Goal: Check status: Check status

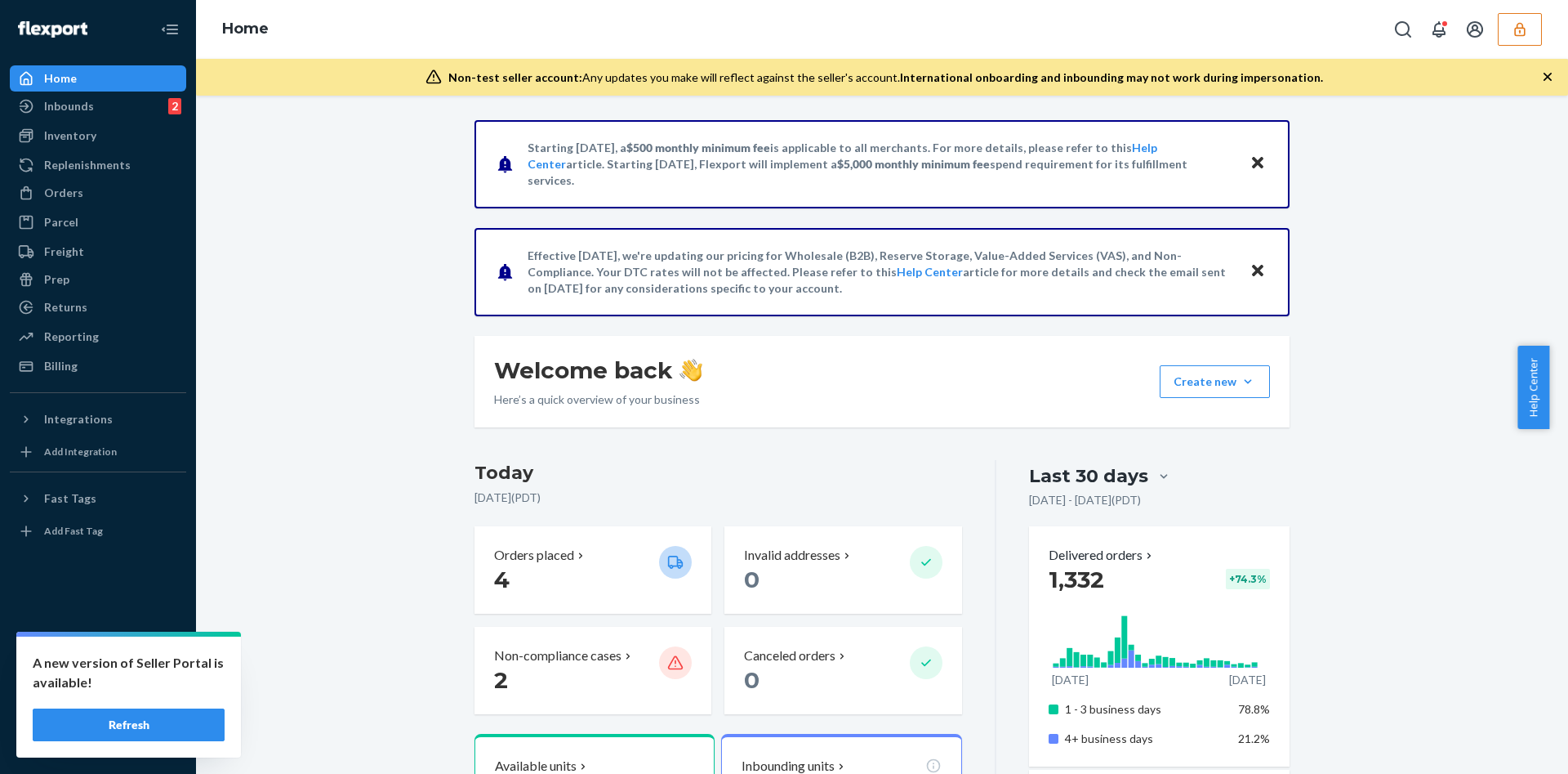
click at [1521, 43] on button "button" at bounding box center [1520, 29] width 44 height 33
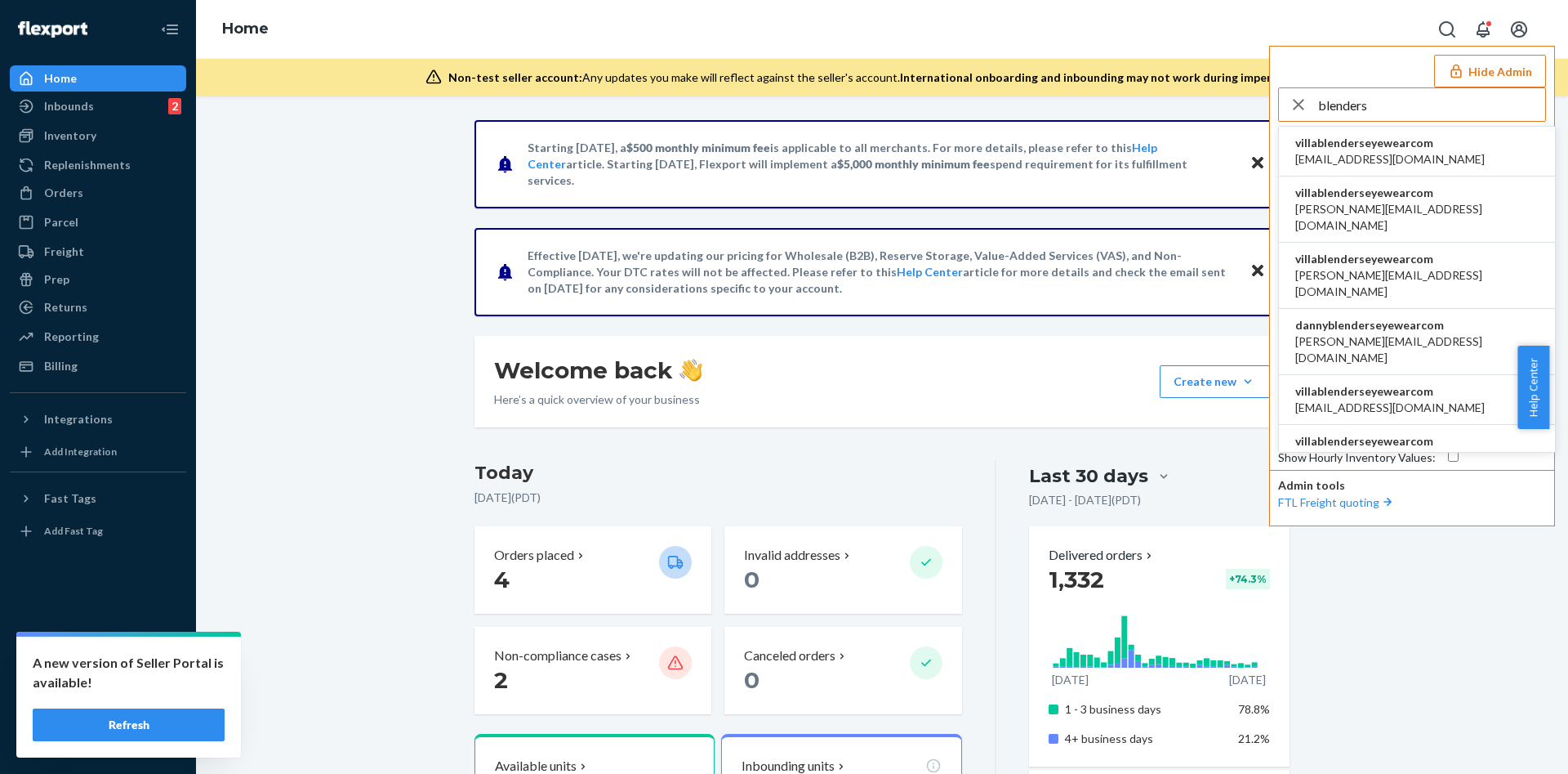
type input "blenders"
click at [1402, 144] on span "villablenderseyewearcom" at bounding box center [1390, 143] width 190 height 16
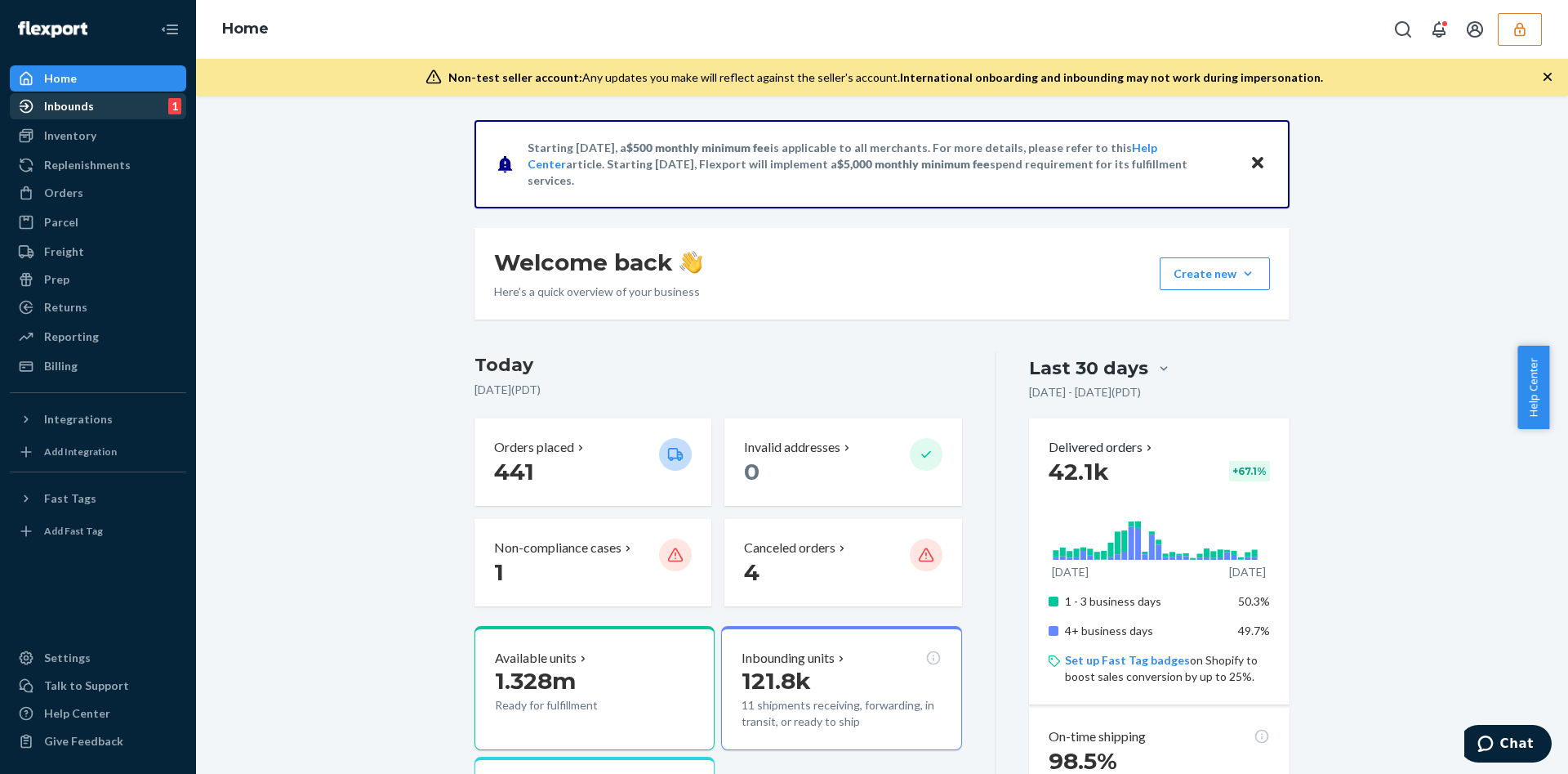
click at [94, 109] on div "Inbounds 1" at bounding box center [98, 105] width 173 height 23
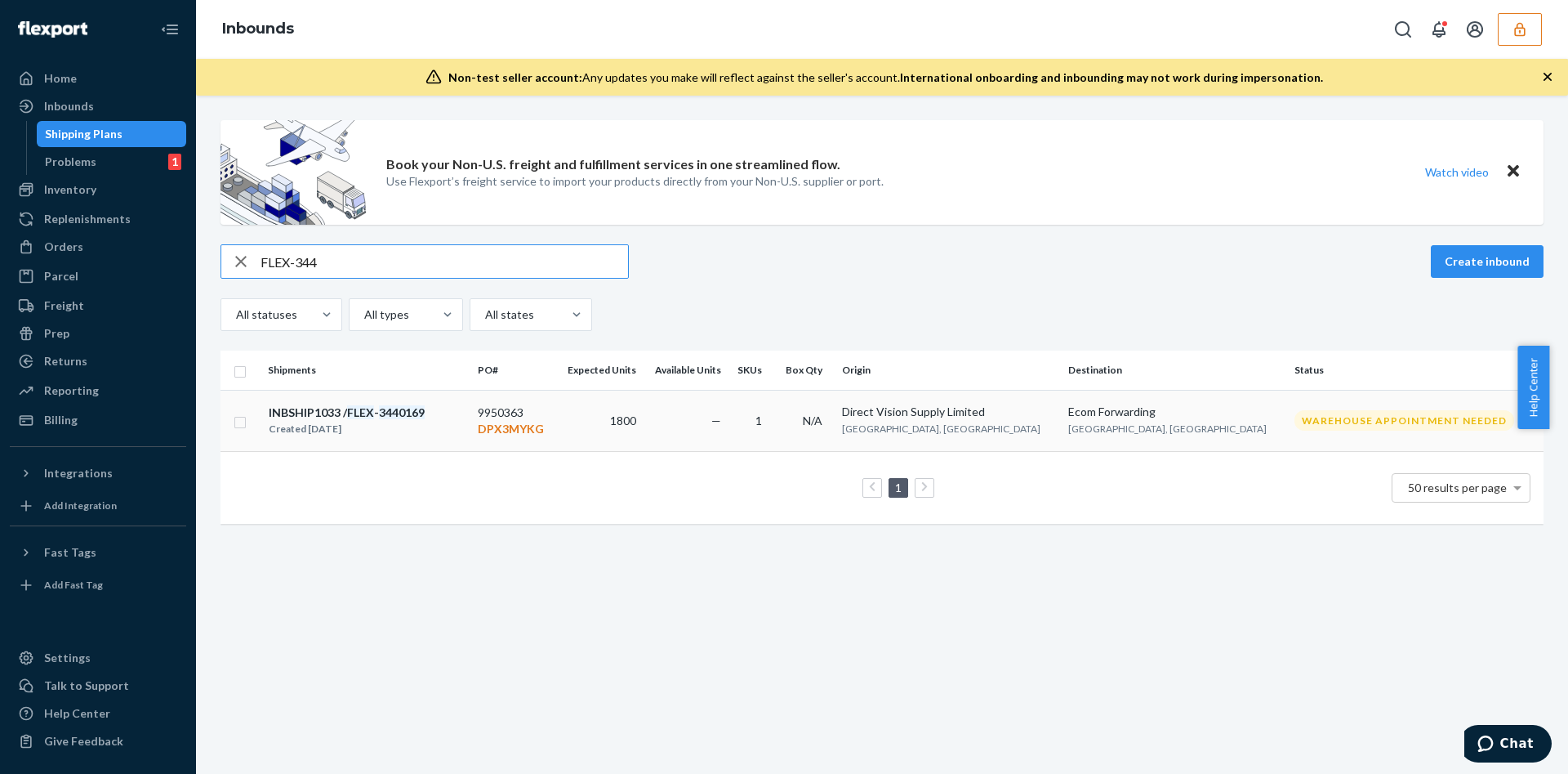
type input "FLEX-344"
click at [414, 419] on div "INBSHIP1033 / FLEX - 3440169" at bounding box center [347, 412] width 156 height 16
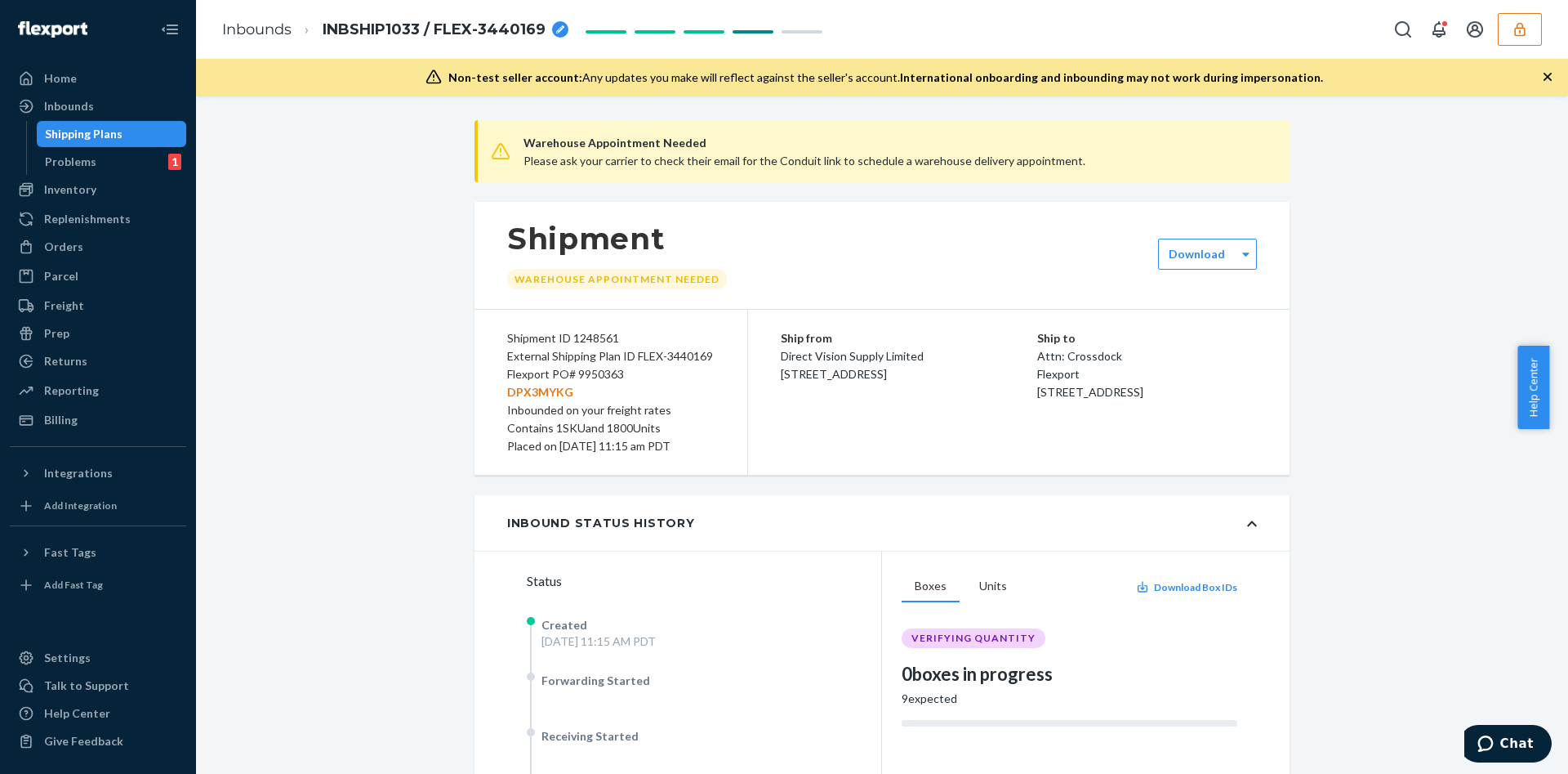
click at [598, 372] on div "Flexport PO# 9950363 DPX3MYKG" at bounding box center [611, 383] width 207 height 36
copy div "9950363"
